Goal: Communication & Community: Participate in discussion

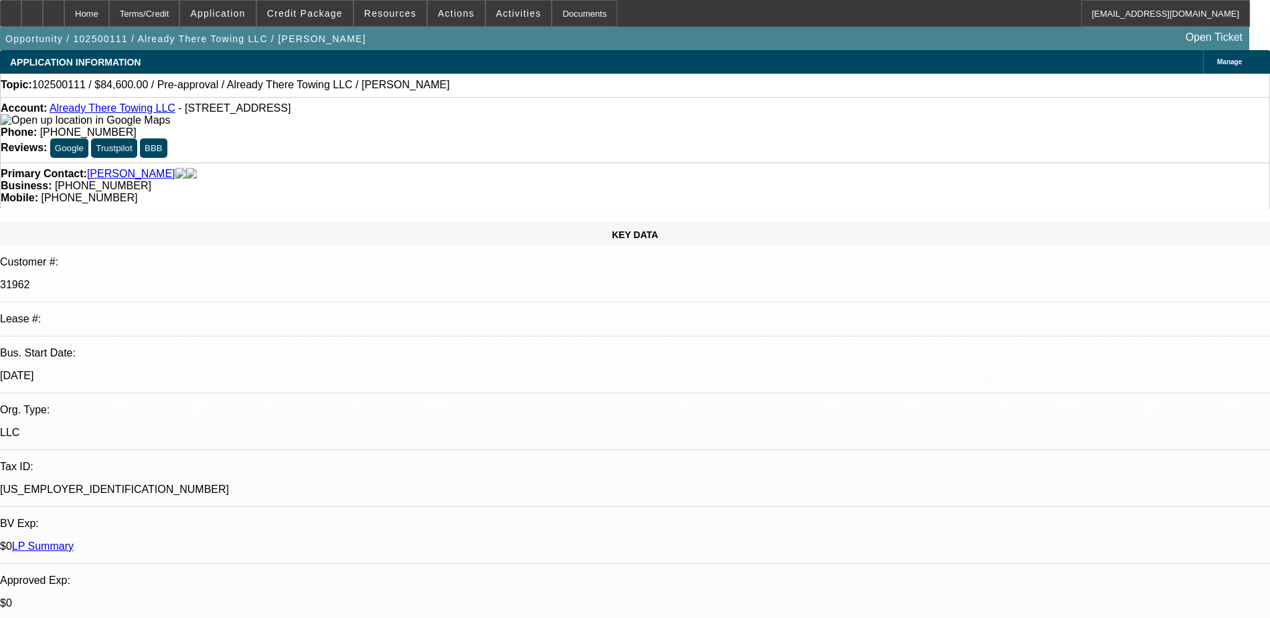
select select "0.1"
select select "2"
select select "0"
select select "6"
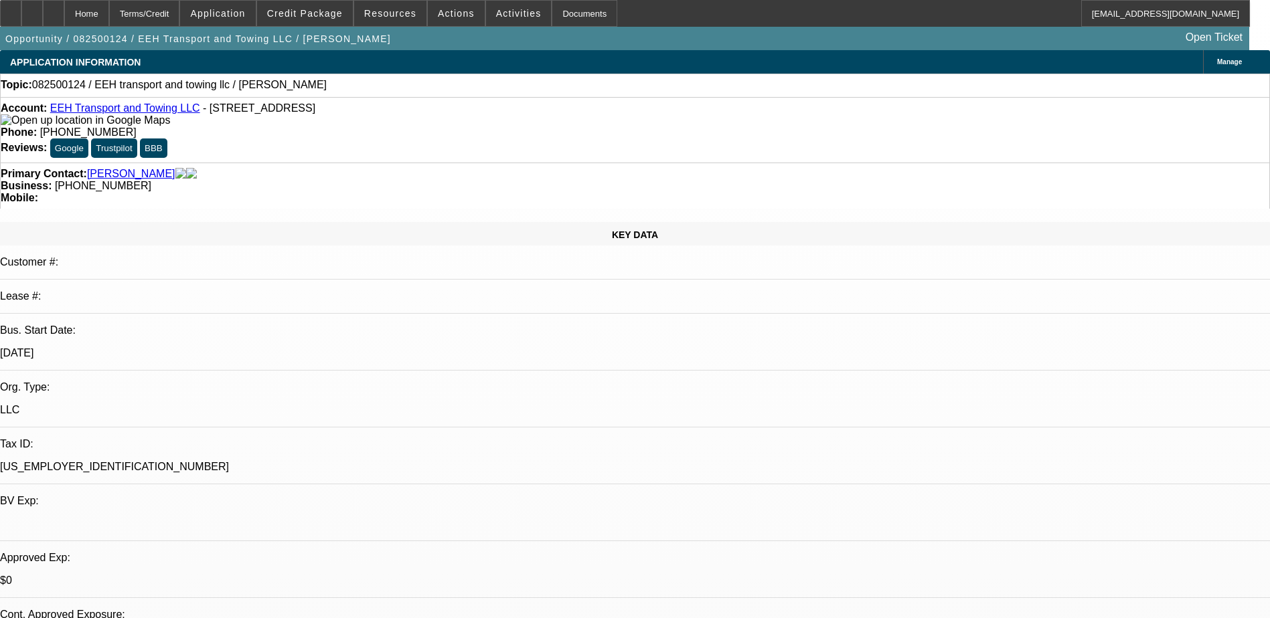
select select "0"
select select "2"
select select "0.1"
select select "4"
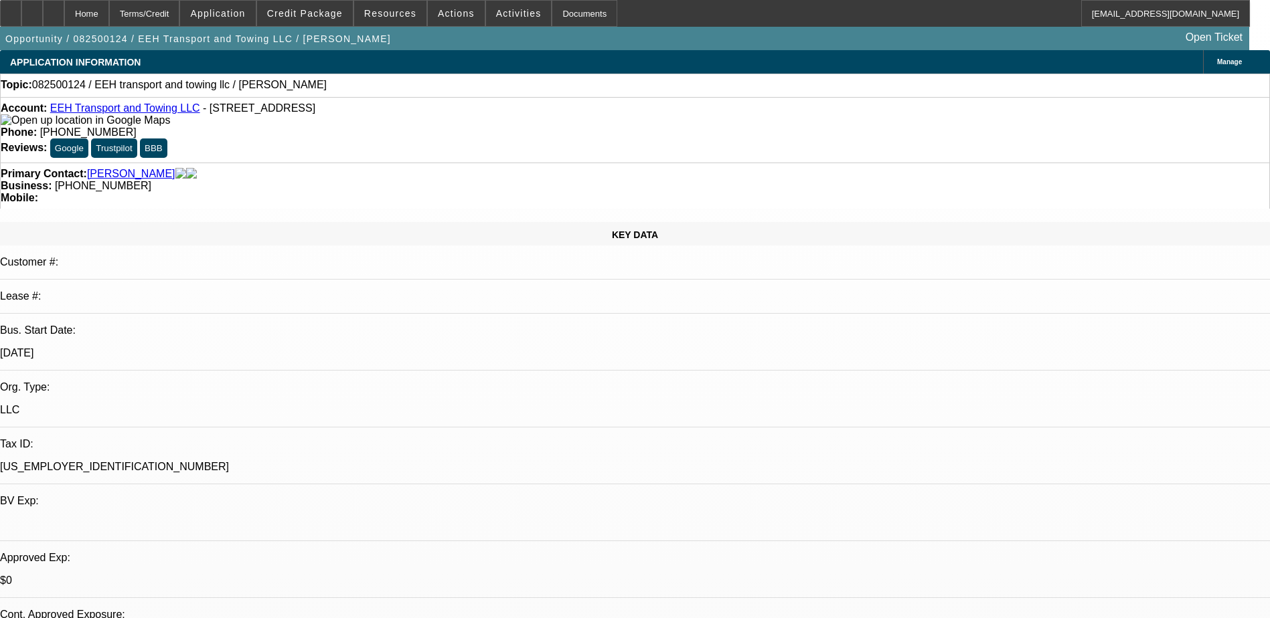
scroll to position [201, 0]
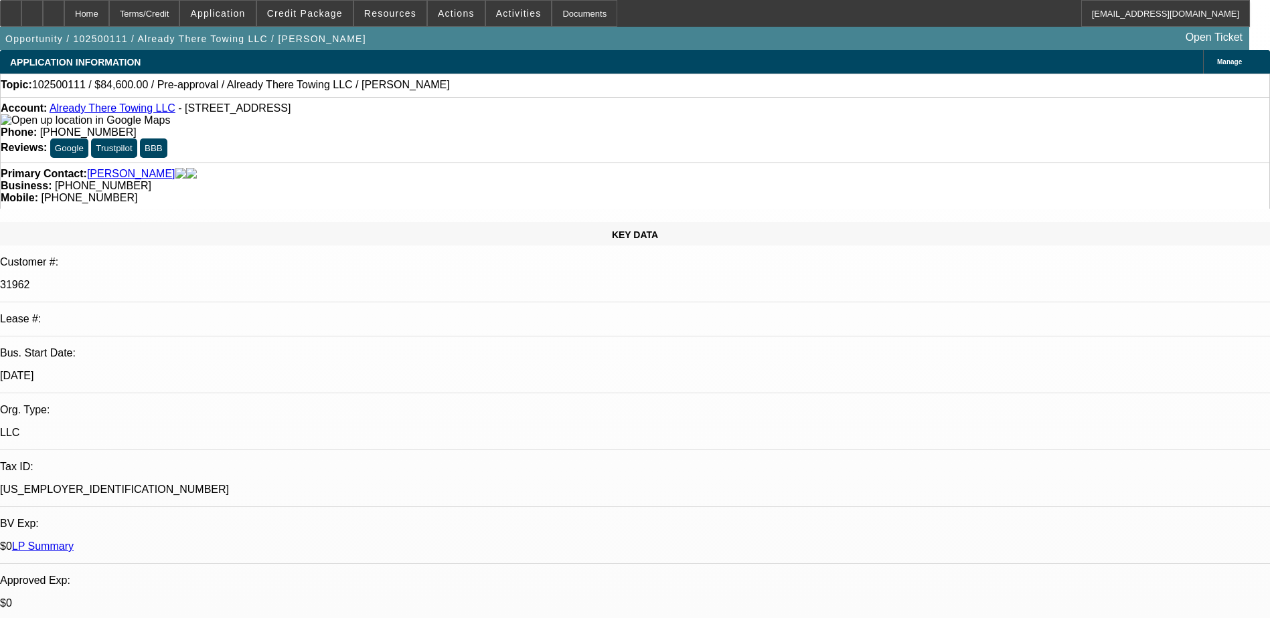
select select "0.1"
select select "2"
select select "0"
select select "6"
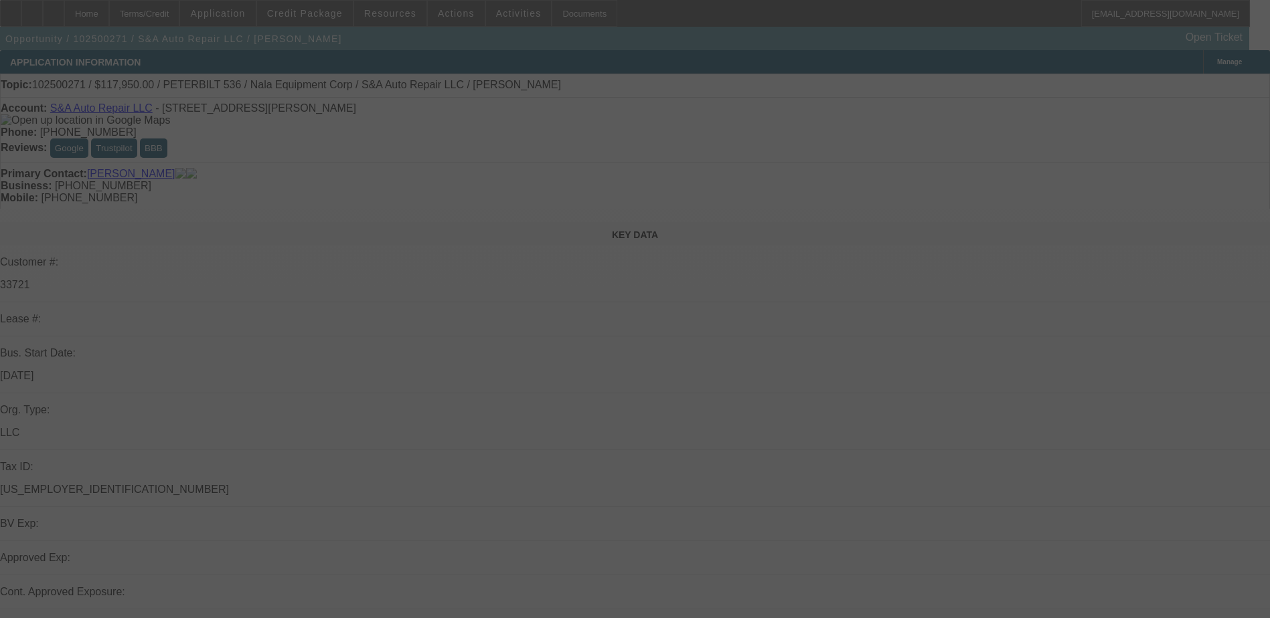
select select "0"
select select "2"
select select "0.1"
select select "4"
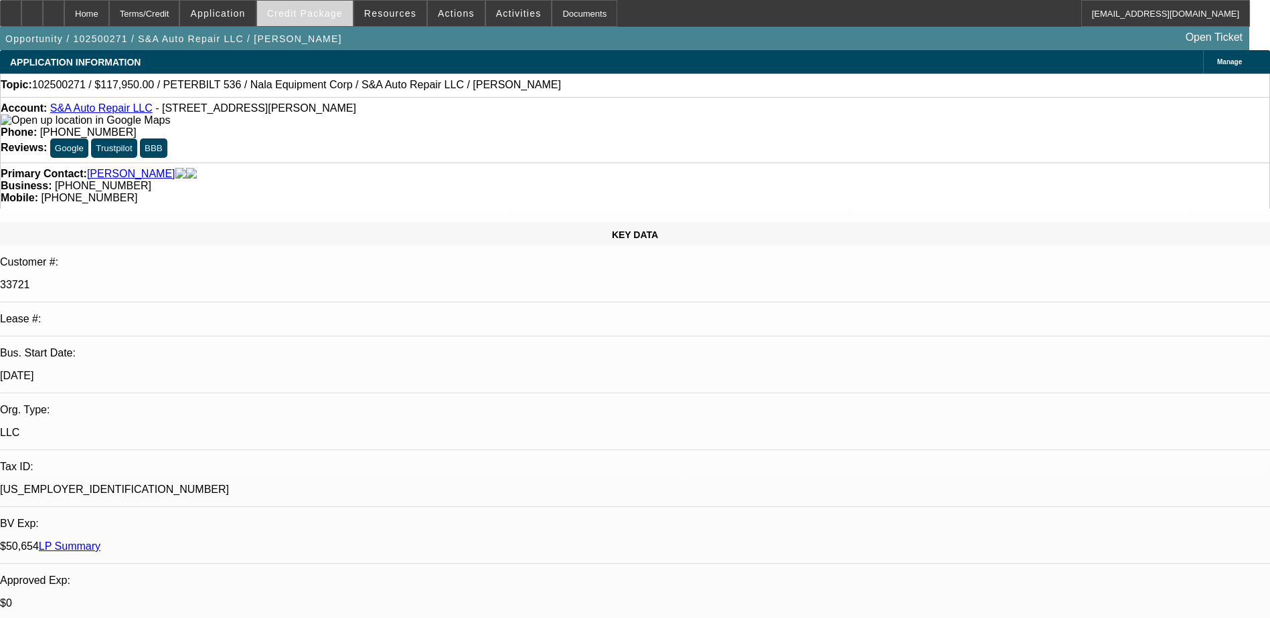
click at [306, 11] on span "Credit Package" at bounding box center [305, 13] width 76 height 11
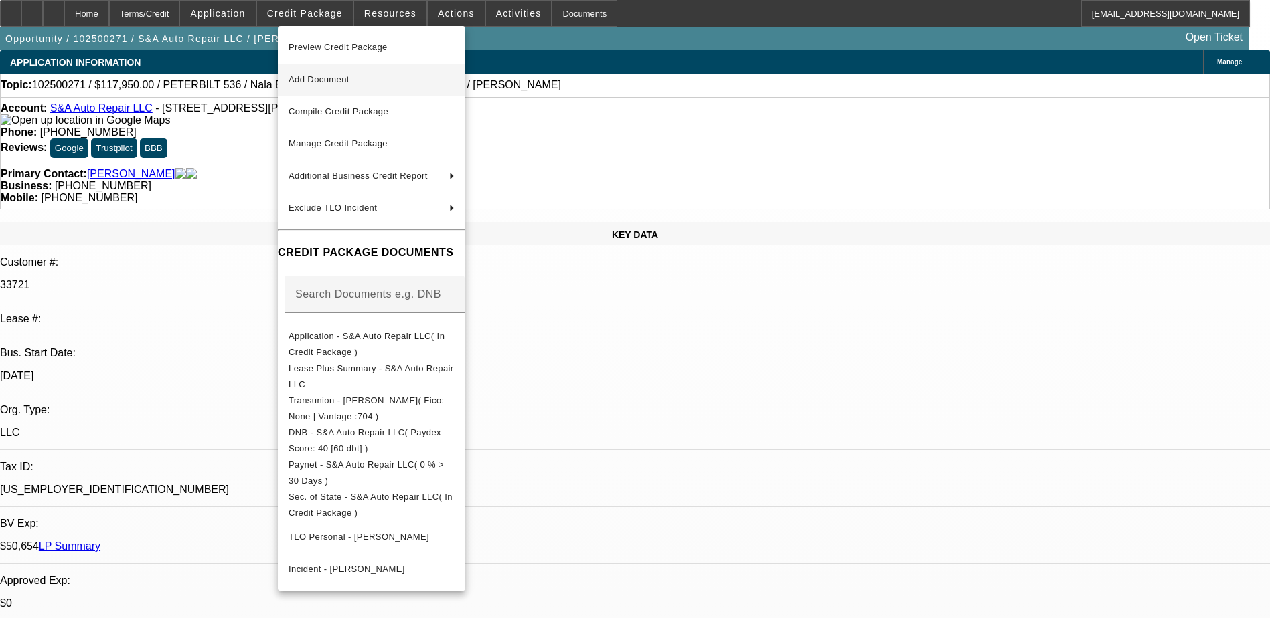
click at [361, 77] on span "Add Document" at bounding box center [371, 80] width 166 height 16
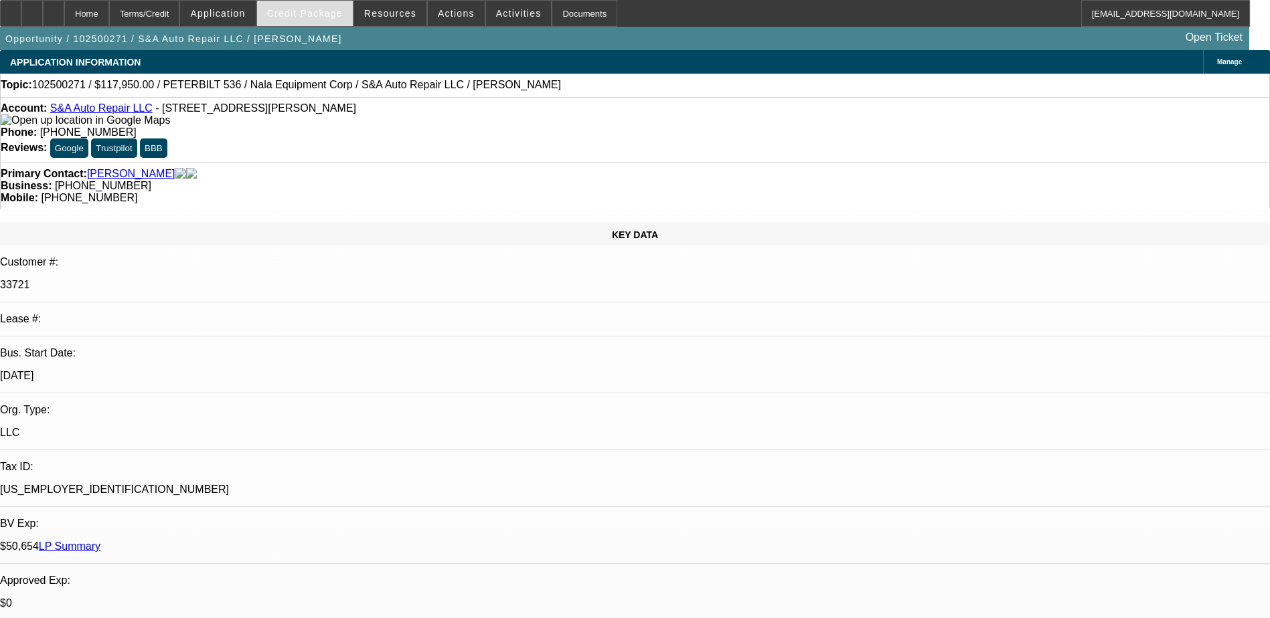
click at [309, 0] on div "Credit Package" at bounding box center [304, 13] width 97 height 27
click at [313, 6] on span at bounding box center [305, 13] width 96 height 32
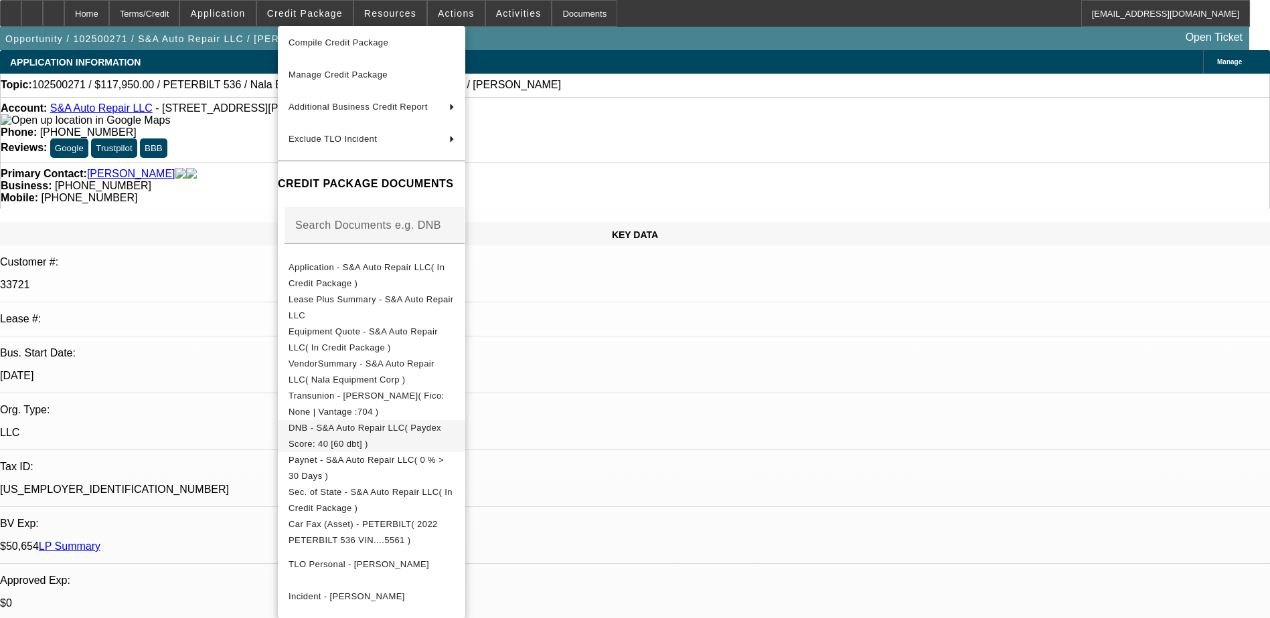
scroll to position [74, 0]
click at [404, 335] on span "Equipment Quote - S&A Auto Repair LLC( In Credit Package )" at bounding box center [371, 340] width 166 height 32
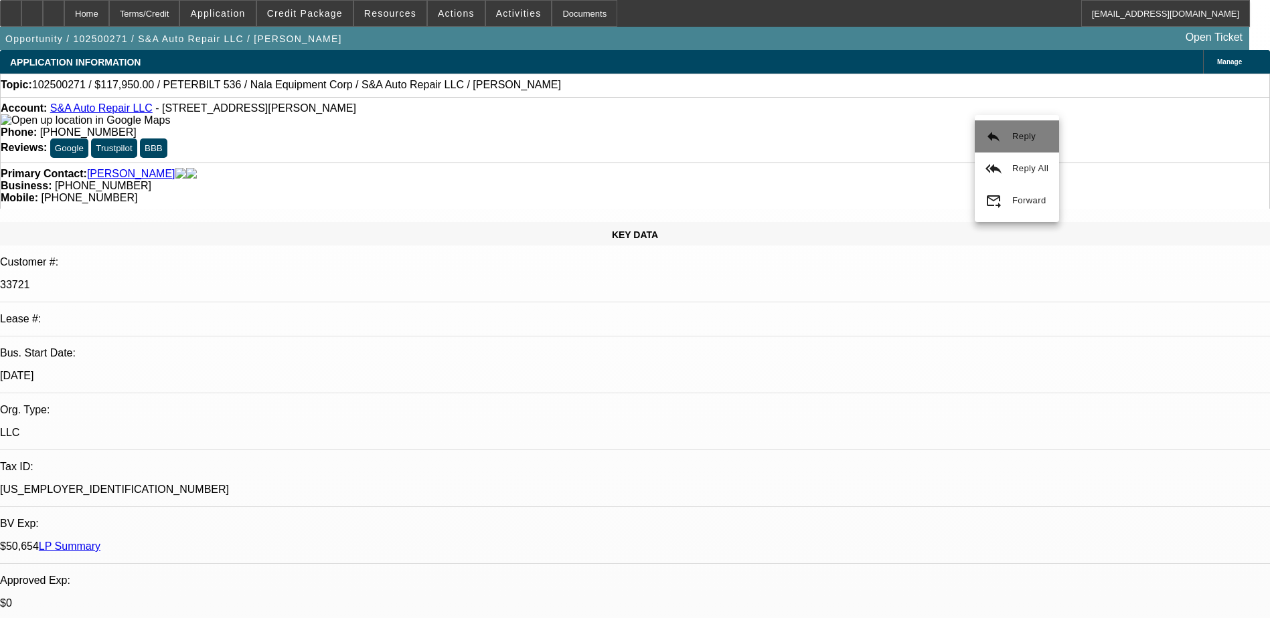
click at [1013, 135] on span "Reply" at bounding box center [1023, 136] width 23 height 10
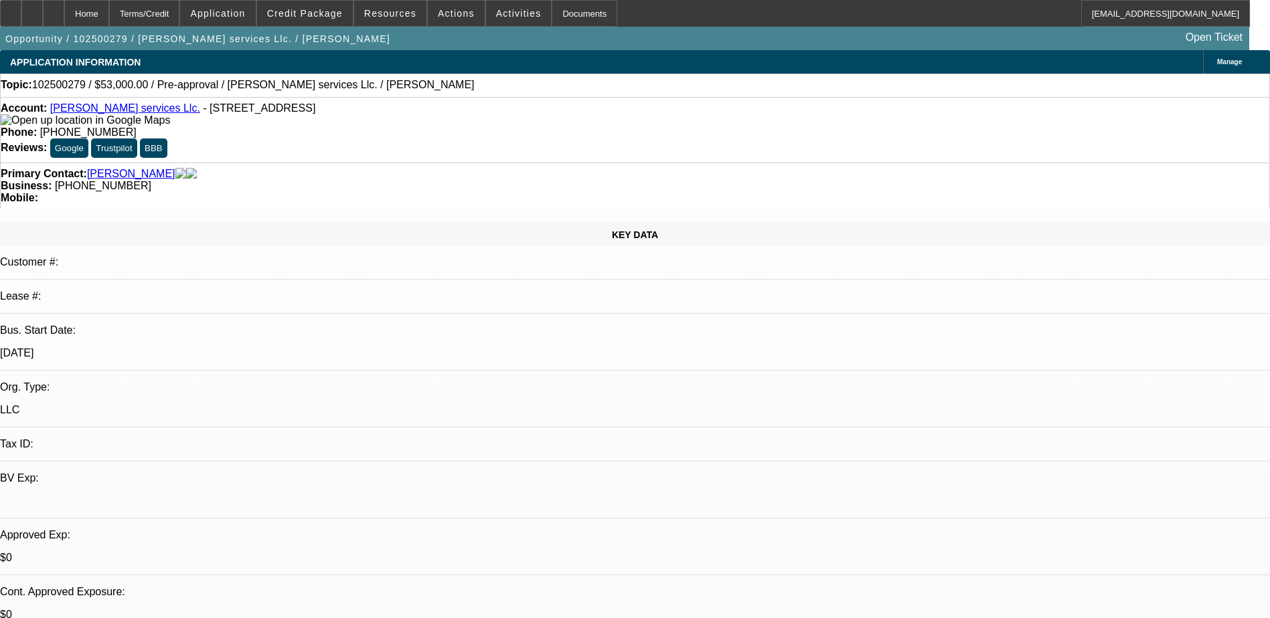
select select "0"
select select "2"
select select "0.1"
select select "4"
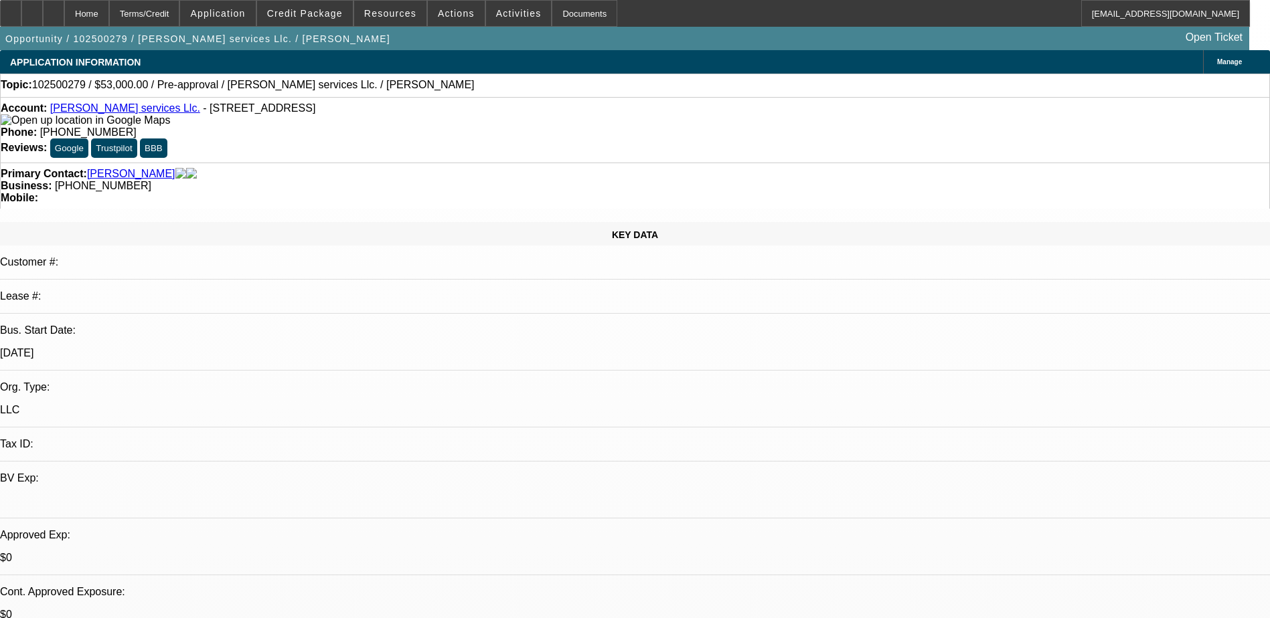
scroll to position [134, 0]
